Goal: Book appointment/travel/reservation

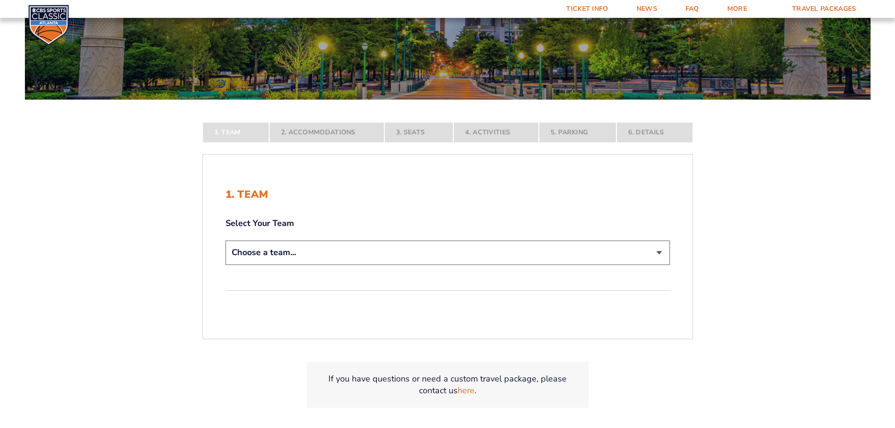
scroll to position [188, 0]
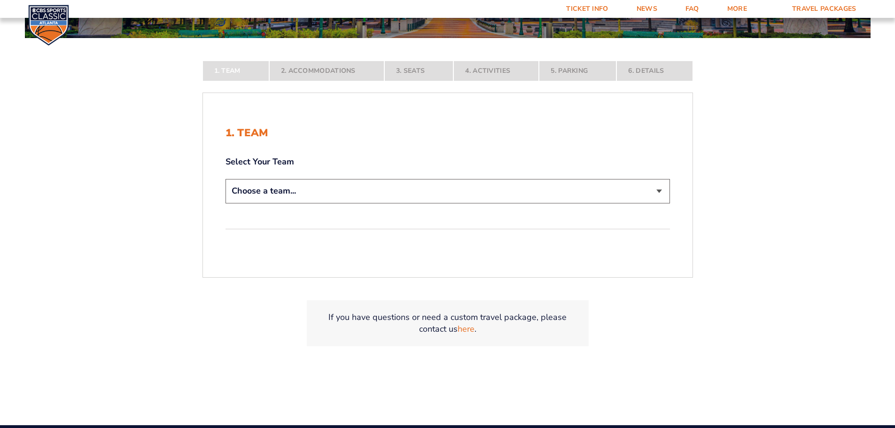
click at [452, 195] on select "Choose a team... [US_STATE] Wildcats [US_STATE] State Buckeyes [US_STATE] Tar H…" at bounding box center [448, 191] width 445 height 24
select select "12956"
click at [226, 203] on select "Choose a team... [US_STATE] Wildcats [US_STATE] State Buckeyes [US_STATE] Tar H…" at bounding box center [448, 191] width 445 height 24
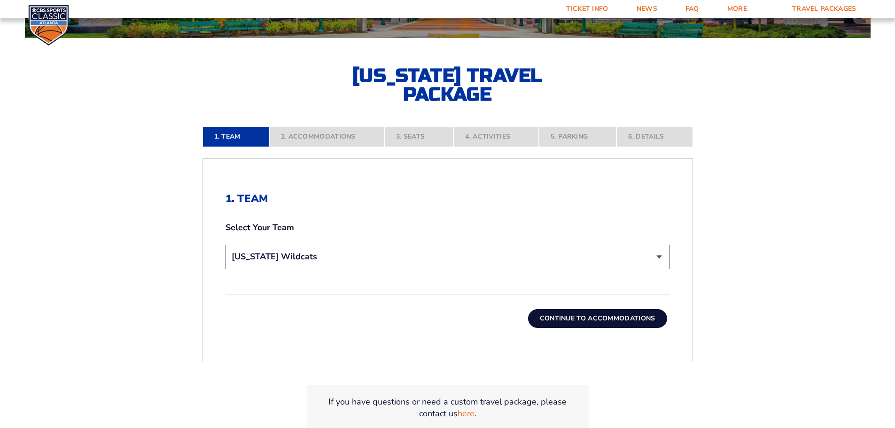
click at [564, 319] on button "Continue To Accommodations" at bounding box center [597, 318] width 139 height 19
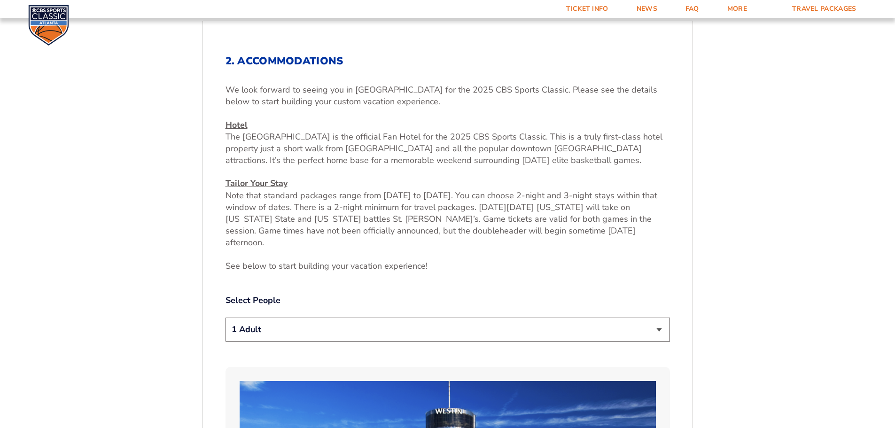
scroll to position [344, 0]
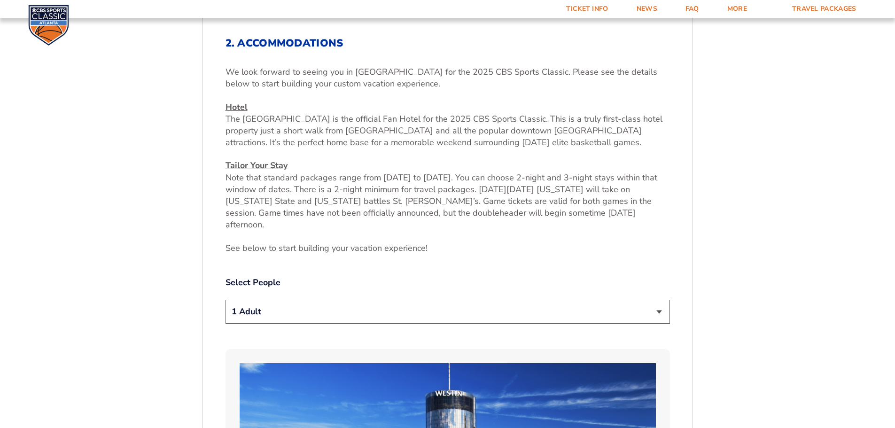
click at [383, 300] on select "1 Adult 2 Adults 3 Adults 4 Adults 2 Adults + 1 Child 2 Adults + 2 Children 2 A…" at bounding box center [448, 312] width 445 height 24
select select "2 Adults"
click at [226, 300] on select "1 Adult 2 Adults 3 Adults 4 Adults 2 Adults + 1 Child 2 Adults + 2 Children 2 A…" at bounding box center [448, 312] width 445 height 24
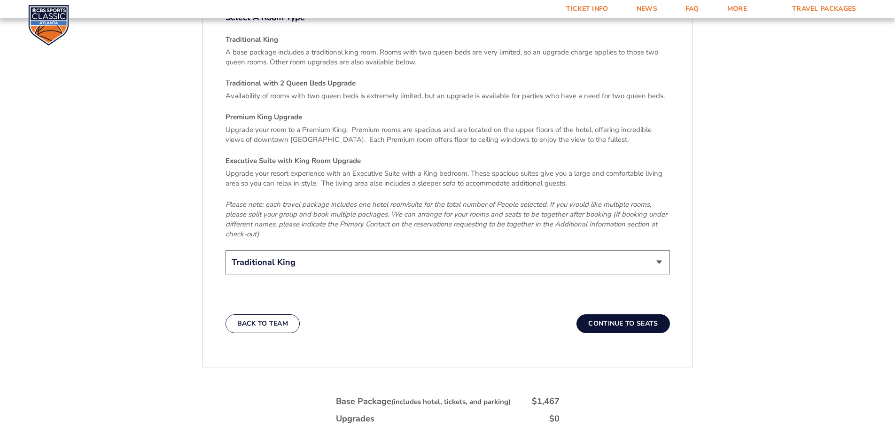
scroll to position [1424, 0]
click at [641, 312] on button "Continue To Seats" at bounding box center [623, 321] width 93 height 19
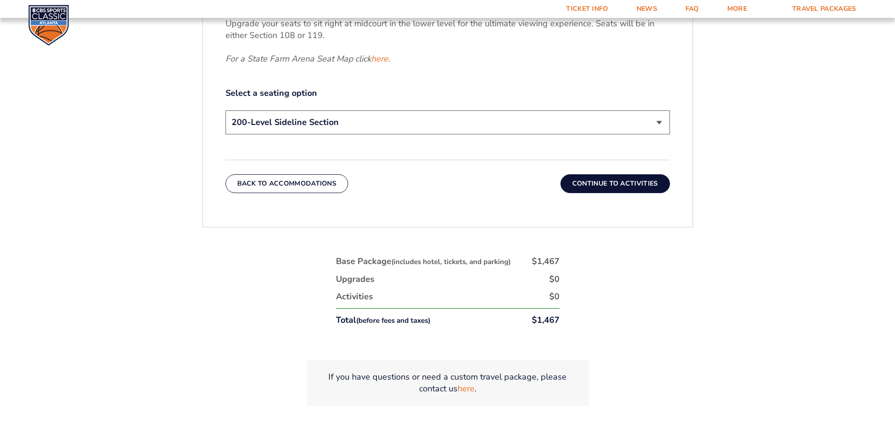
scroll to position [531, 0]
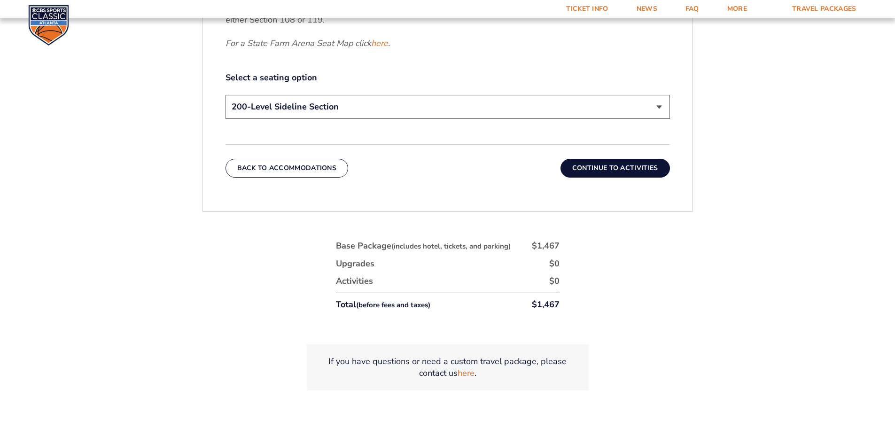
click at [405, 111] on select "200-Level Sideline Section 100-Level Corner Seat Upgrade (+$120 per person) 100…" at bounding box center [448, 107] width 445 height 24
click at [383, 44] on link "here" at bounding box center [379, 44] width 17 height 12
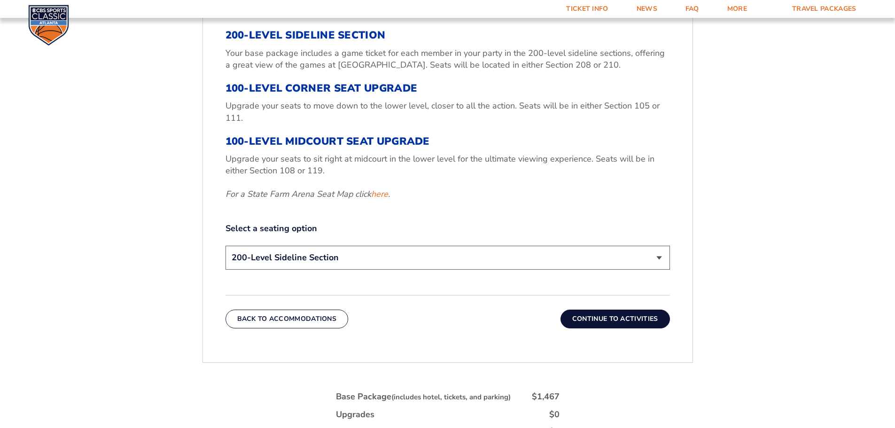
scroll to position [344, 0]
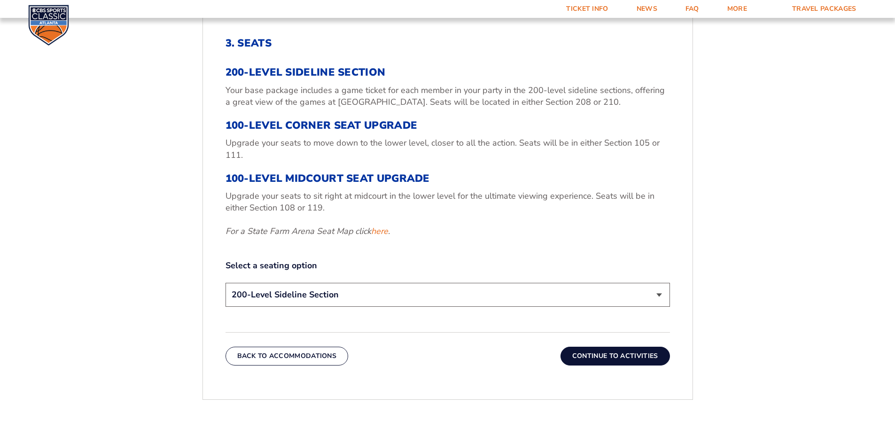
click at [601, 355] on button "Continue To Activities" at bounding box center [615, 356] width 109 height 19
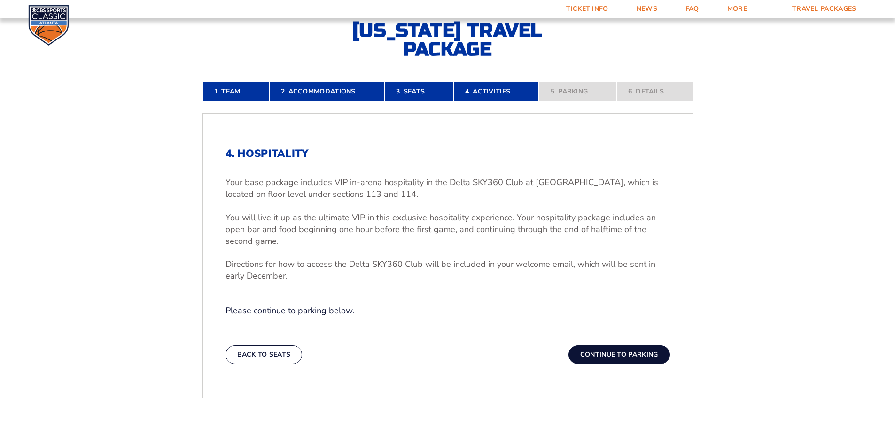
scroll to position [250, 0]
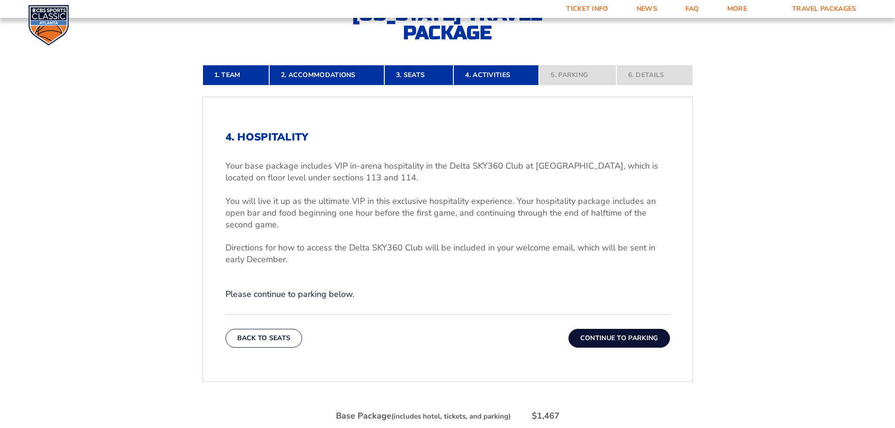
click at [603, 334] on button "Continue To Parking" at bounding box center [620, 338] width 102 height 19
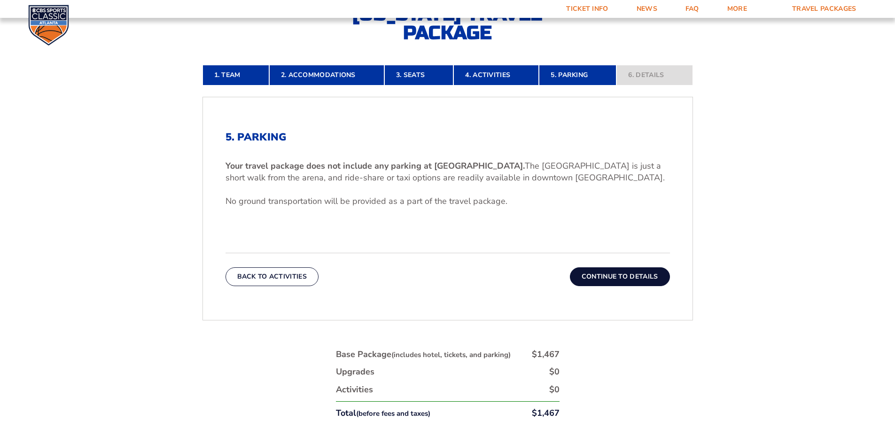
click at [612, 275] on button "Continue To Details" at bounding box center [620, 276] width 100 height 19
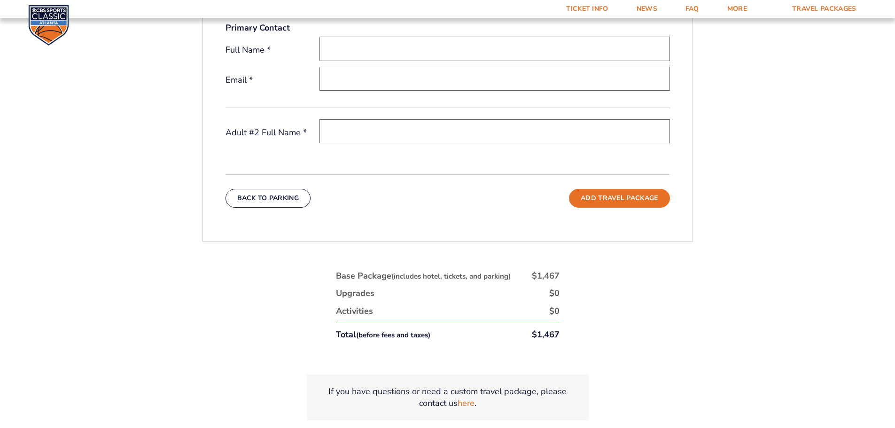
scroll to position [403, 0]
